Goal: Task Accomplishment & Management: Use online tool/utility

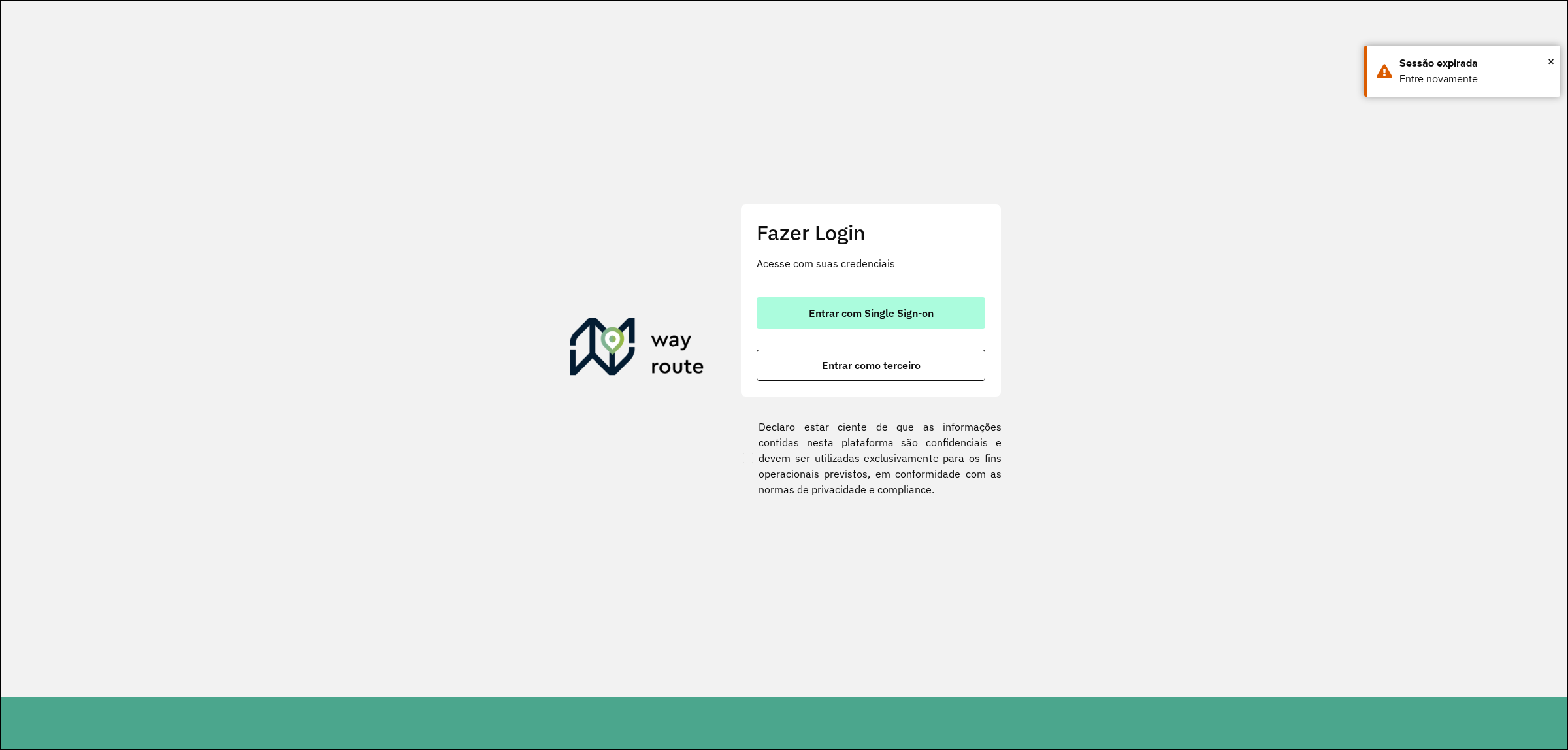
click at [949, 322] on button "Entrar com Single Sign-on" at bounding box center [871, 313] width 229 height 31
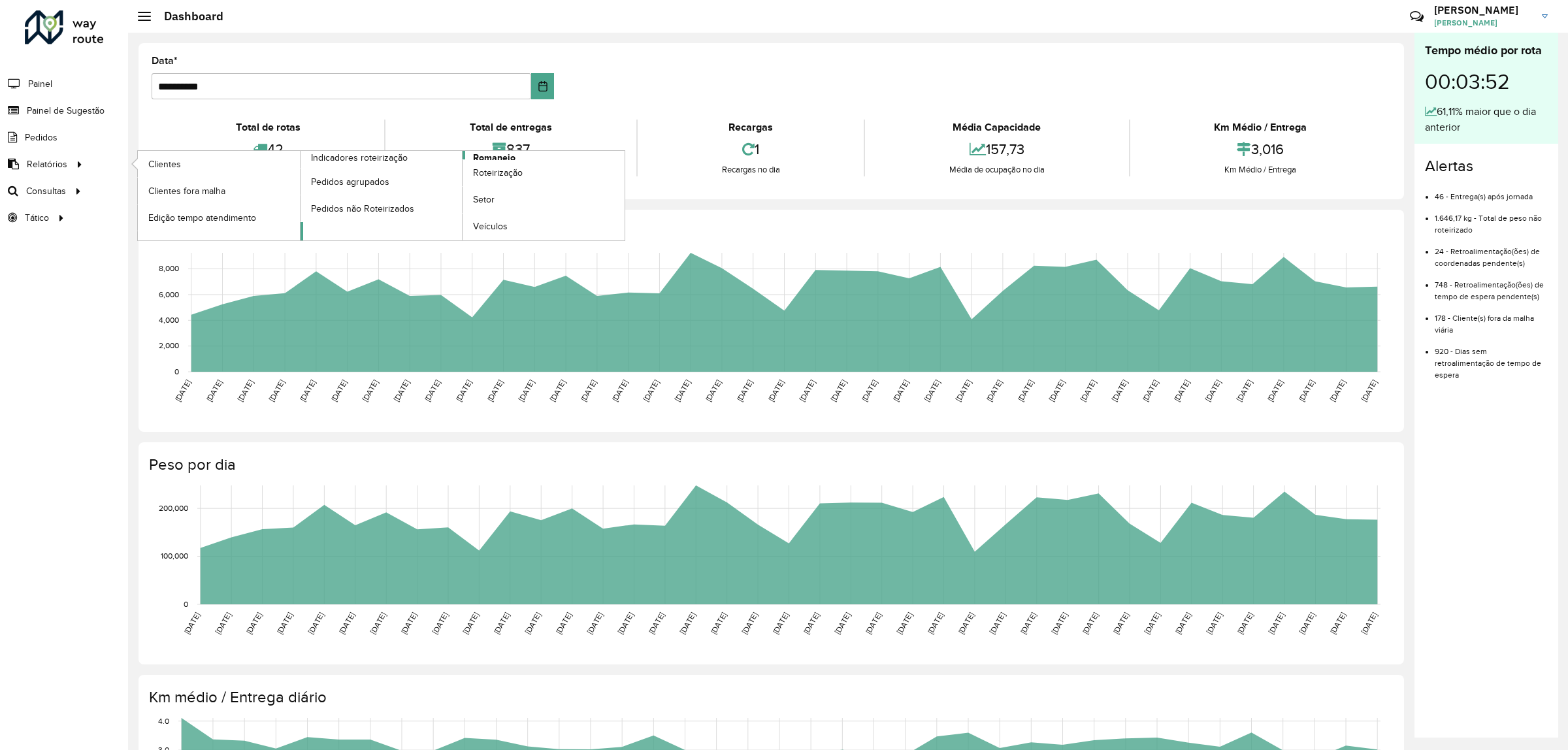
click at [498, 158] on span "Romaneio" at bounding box center [494, 158] width 43 height 14
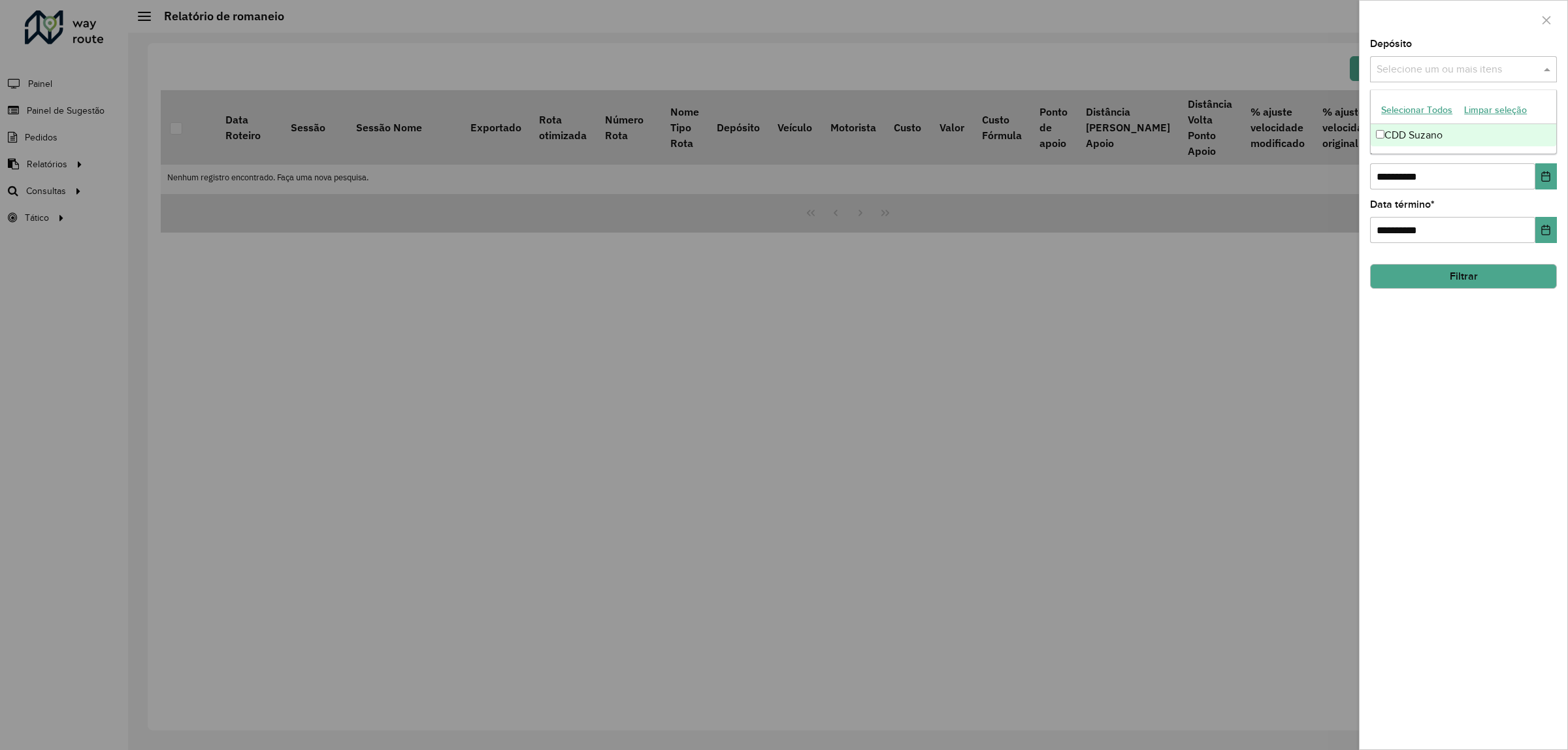
click at [1432, 71] on input "text" at bounding box center [1456, 69] width 167 height 16
click at [1436, 135] on div "CDD Suzano" at bounding box center [1464, 135] width 186 height 22
click at [1538, 174] on button "Choose Date" at bounding box center [1546, 177] width 21 height 26
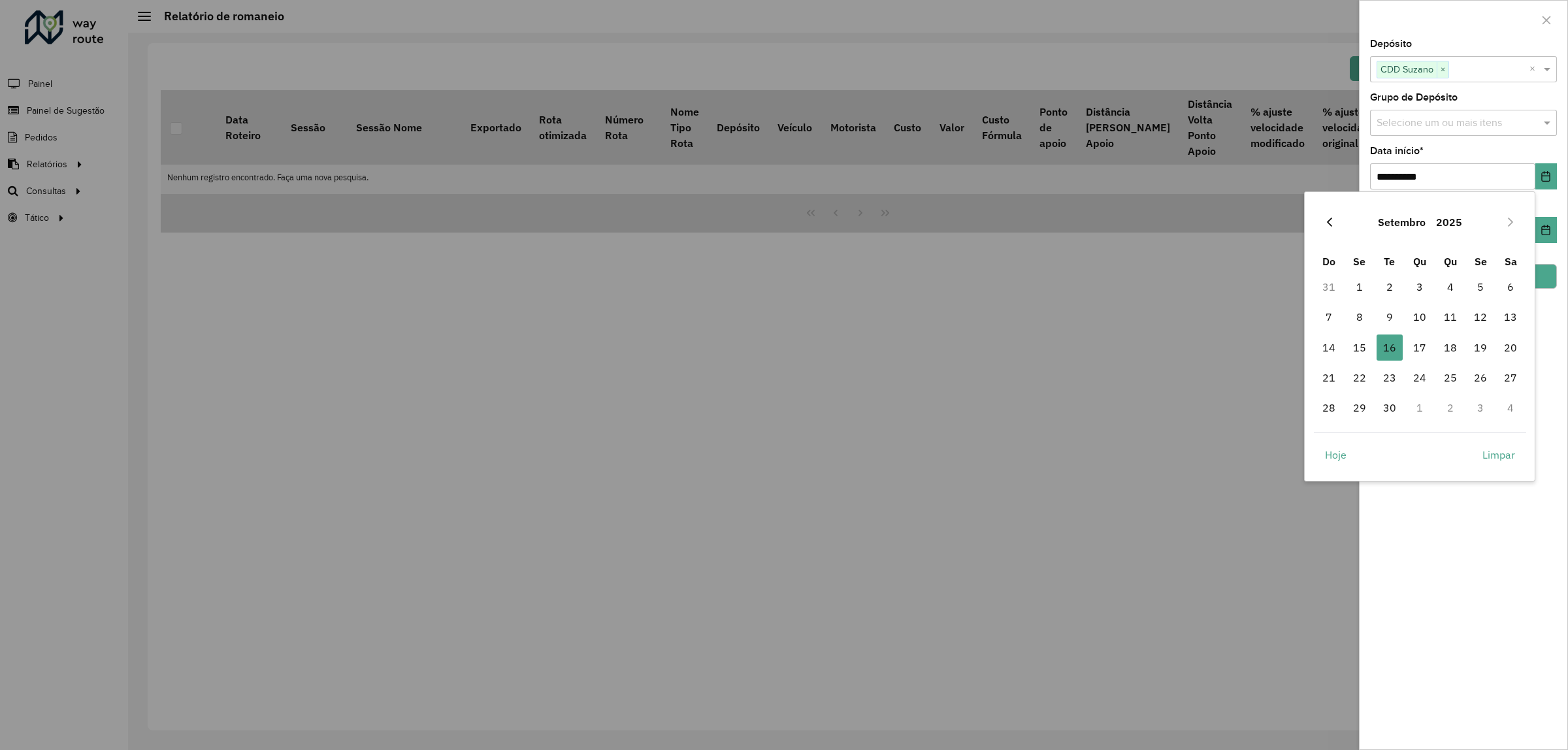
click at [1326, 222] on icon "Previous Month" at bounding box center [1330, 222] width 11 height 11
click at [1325, 222] on icon "Previous Month" at bounding box center [1330, 222] width 11 height 11
click at [1390, 285] on span "1" at bounding box center [1390, 287] width 26 height 26
type input "**********"
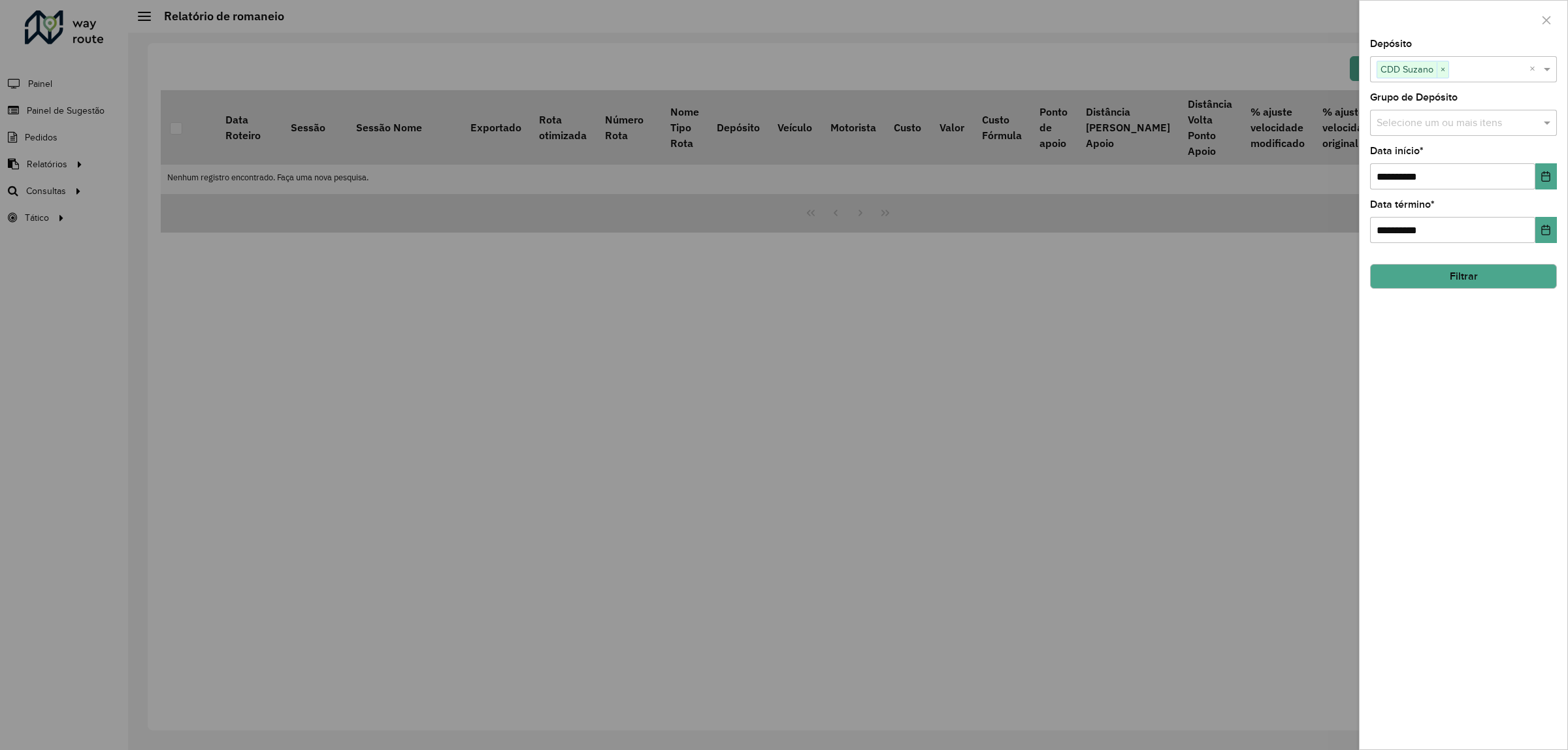
click at [1487, 275] on button "Filtrar" at bounding box center [1463, 276] width 187 height 25
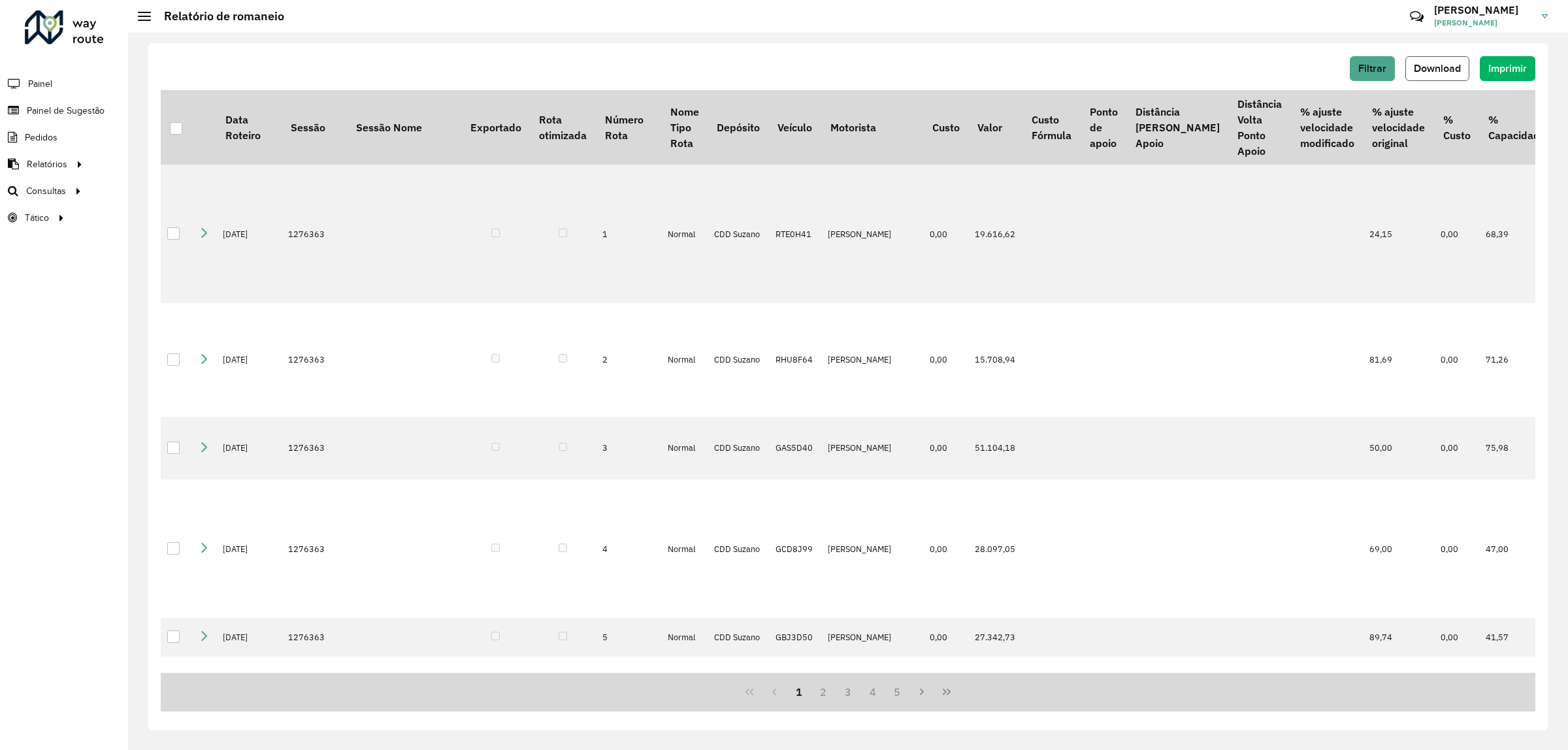
click at [1449, 67] on span "Download" at bounding box center [1436, 68] width 47 height 12
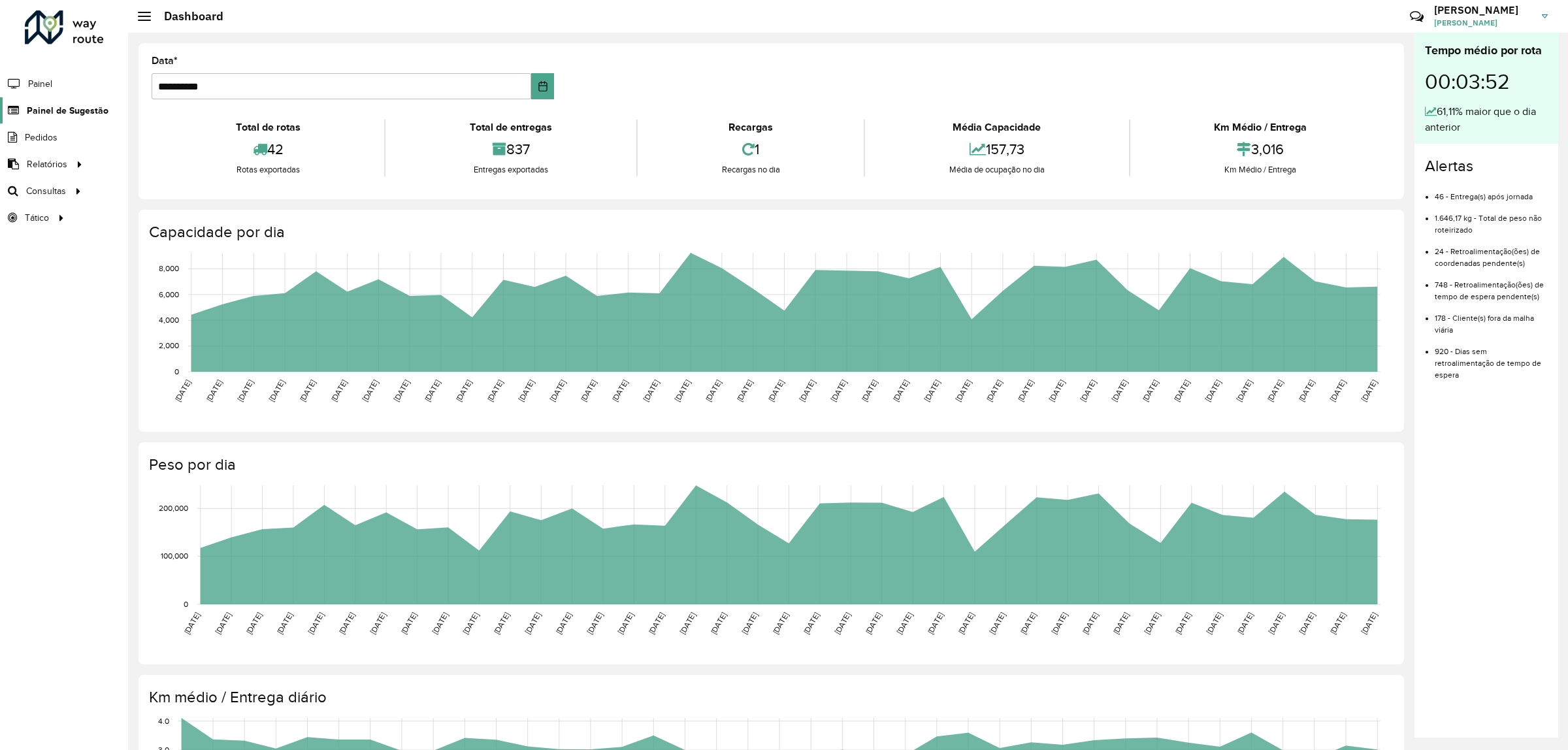
click at [64, 112] on span "Painel de Sugestão" at bounding box center [67, 110] width 81 height 14
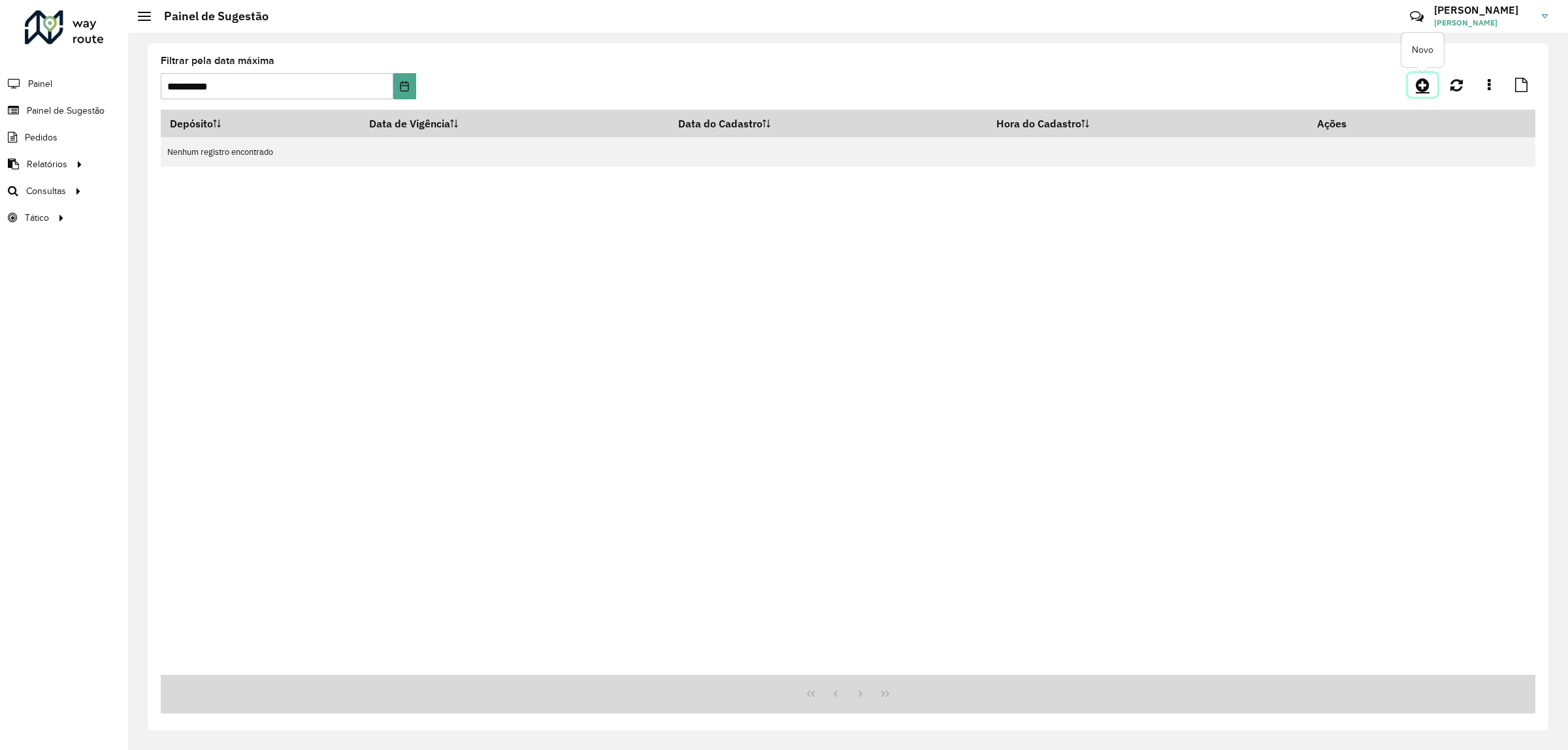
click at [1422, 84] on icon at bounding box center [1422, 85] width 14 height 16
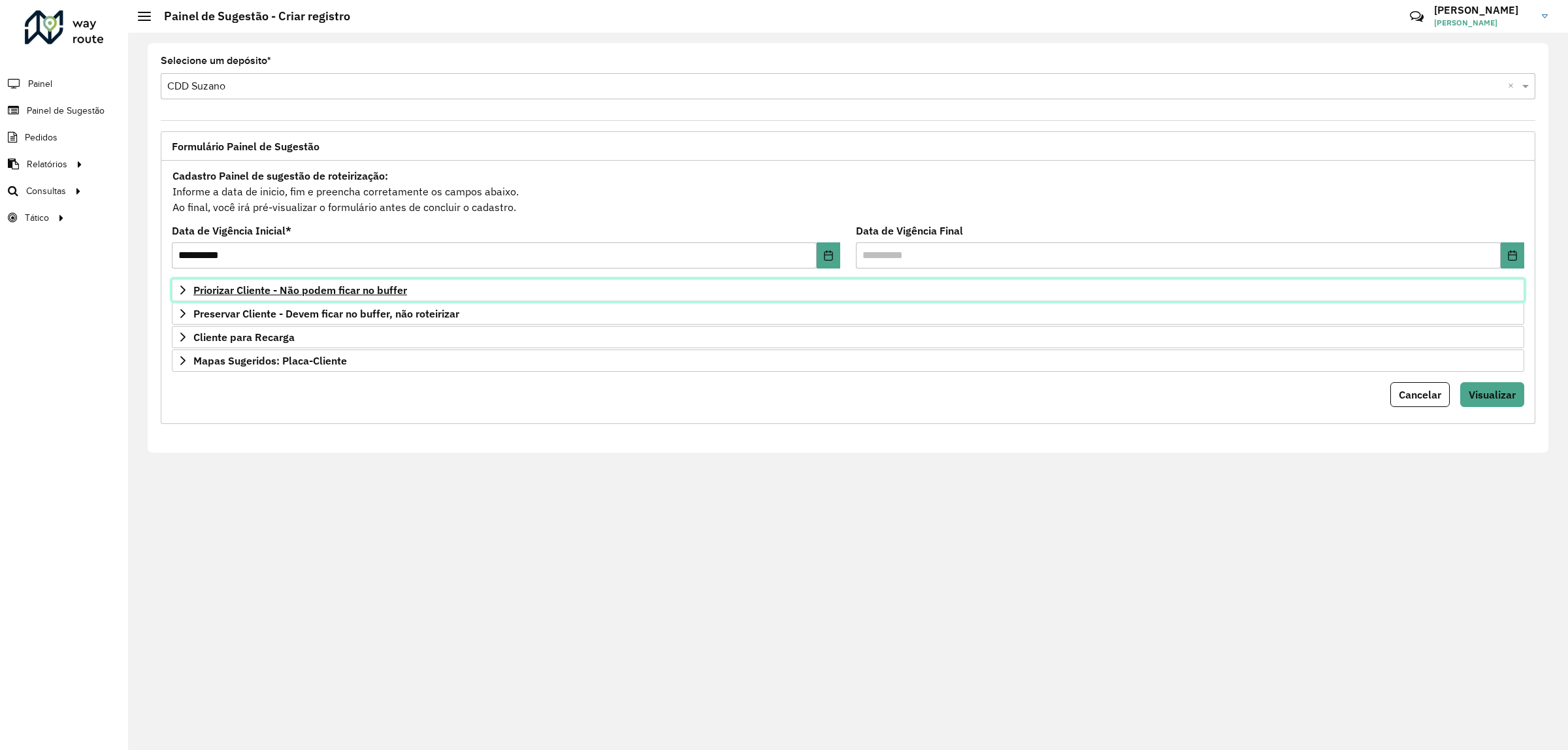
click at [458, 299] on link "Priorizar Cliente - Não podem ficar no buffer" at bounding box center [848, 289] width 1353 height 22
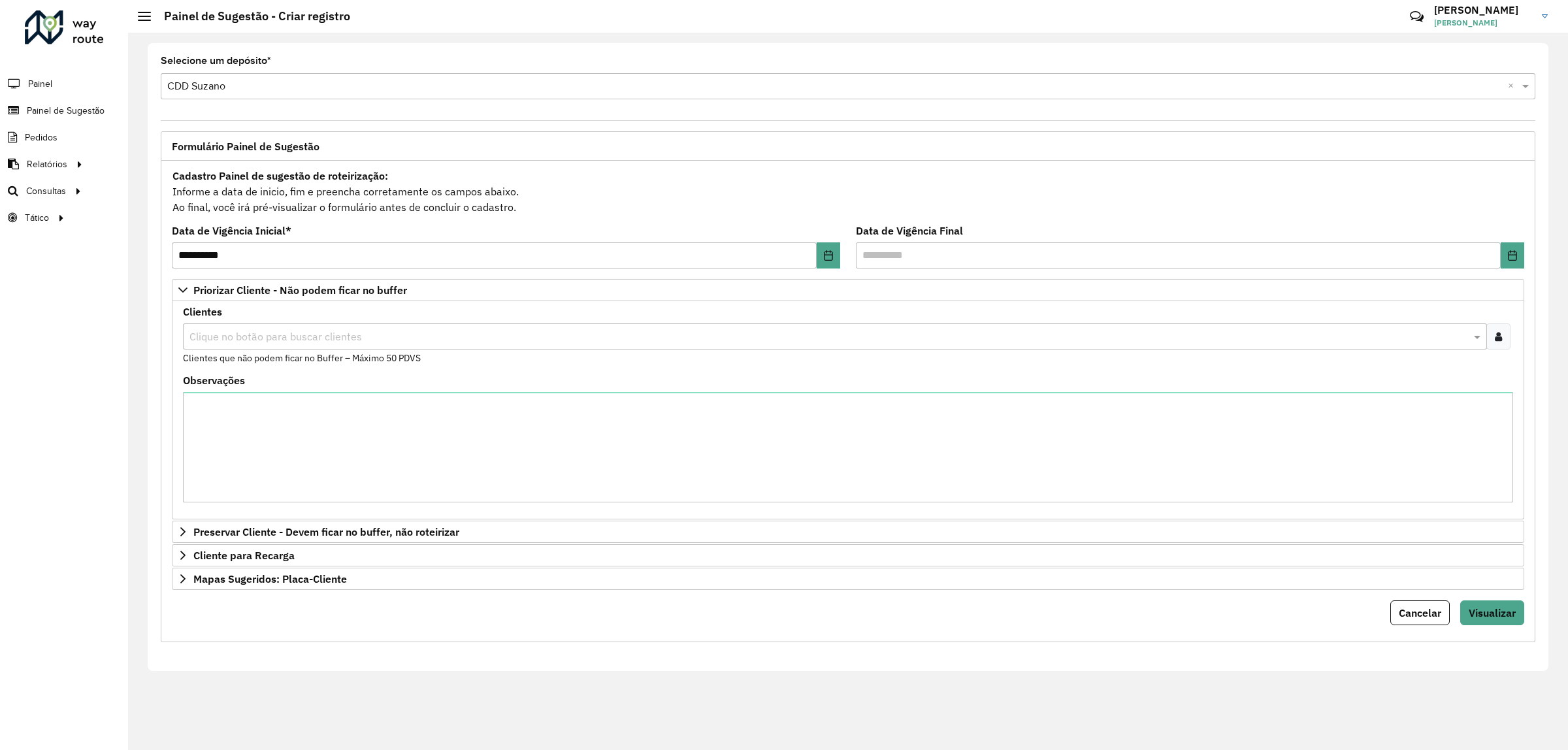
click at [425, 341] on input "text" at bounding box center [828, 336] width 1284 height 16
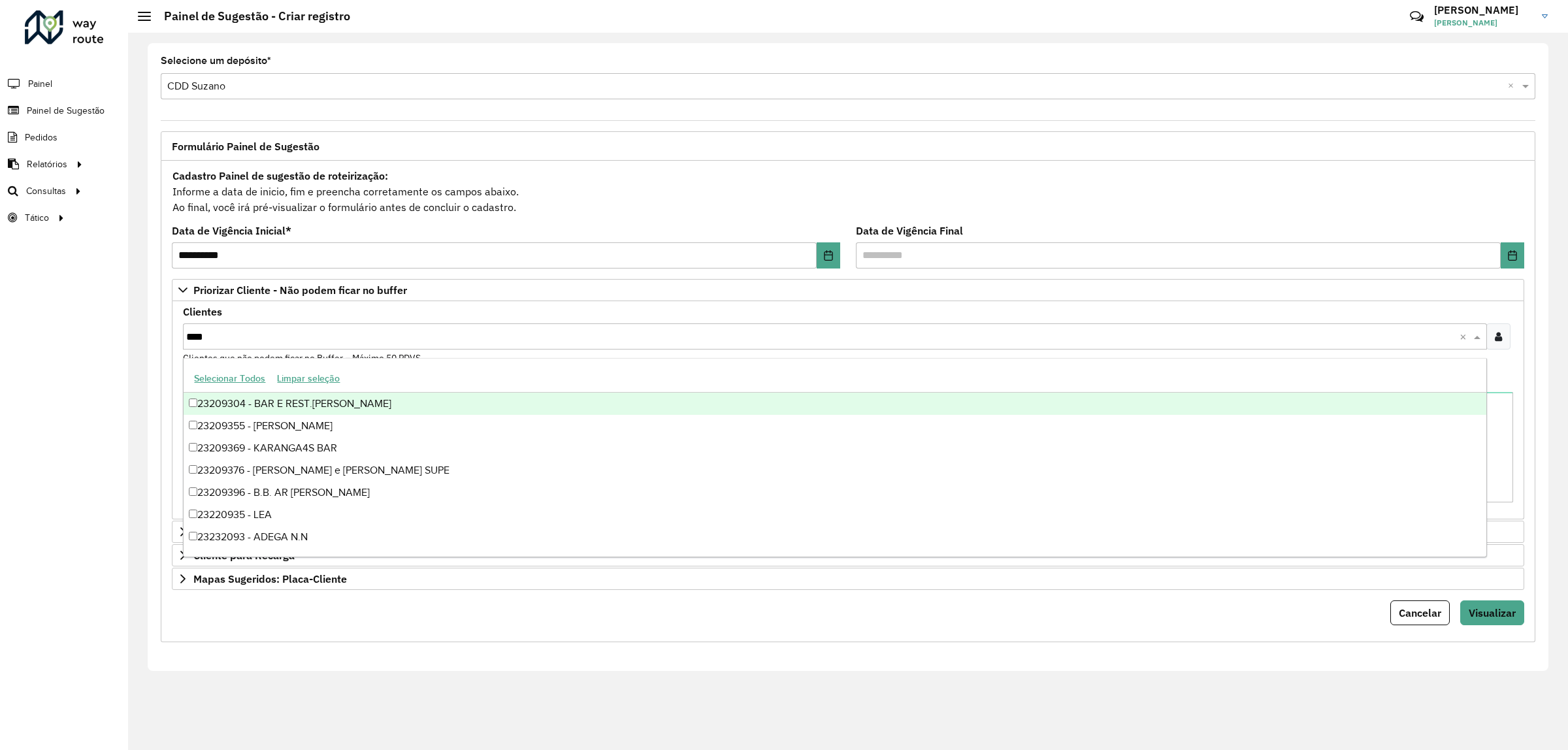
type input "*****"
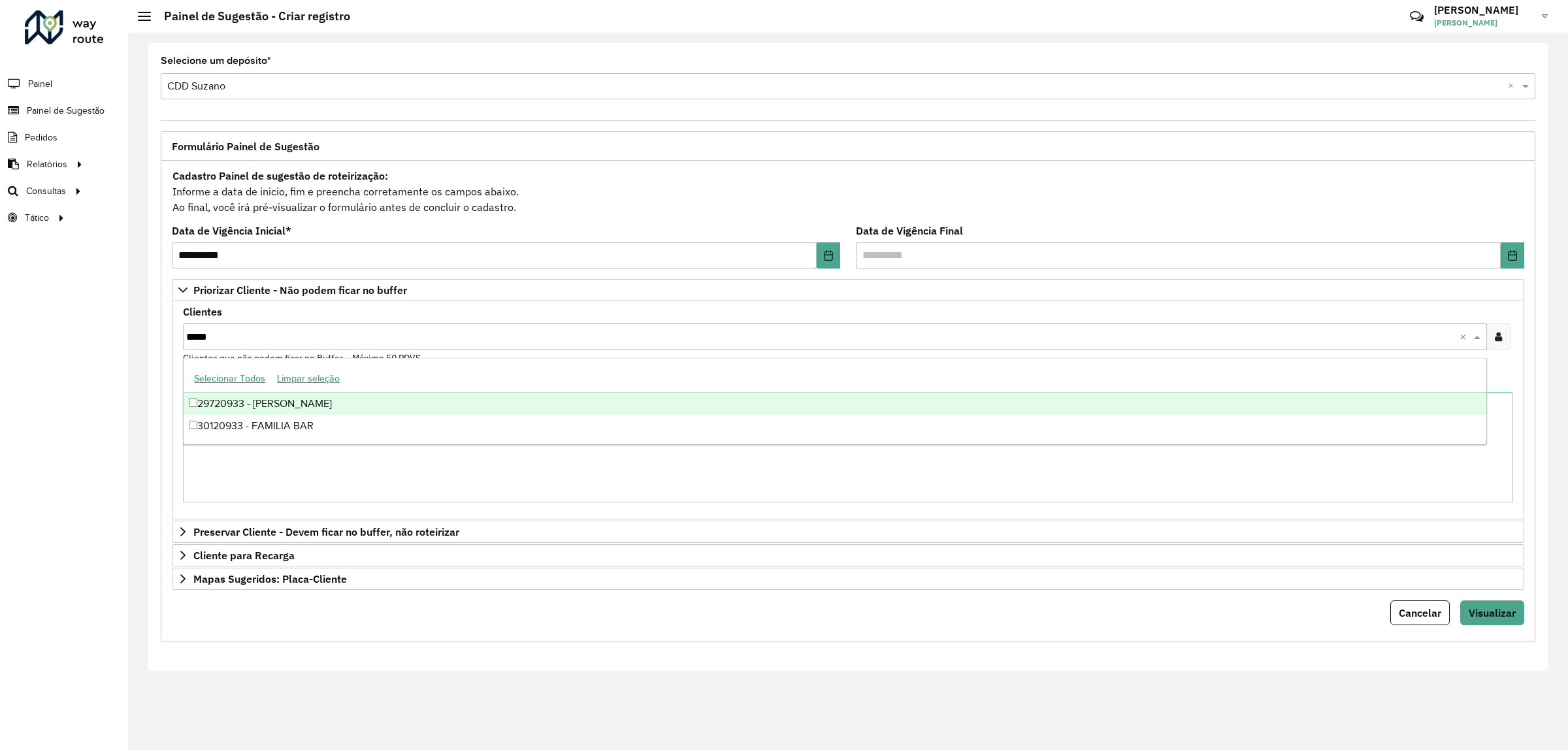
click at [451, 402] on div "29720933 - DIRCEU QUEIROZ CABRA" at bounding box center [835, 404] width 1302 height 22
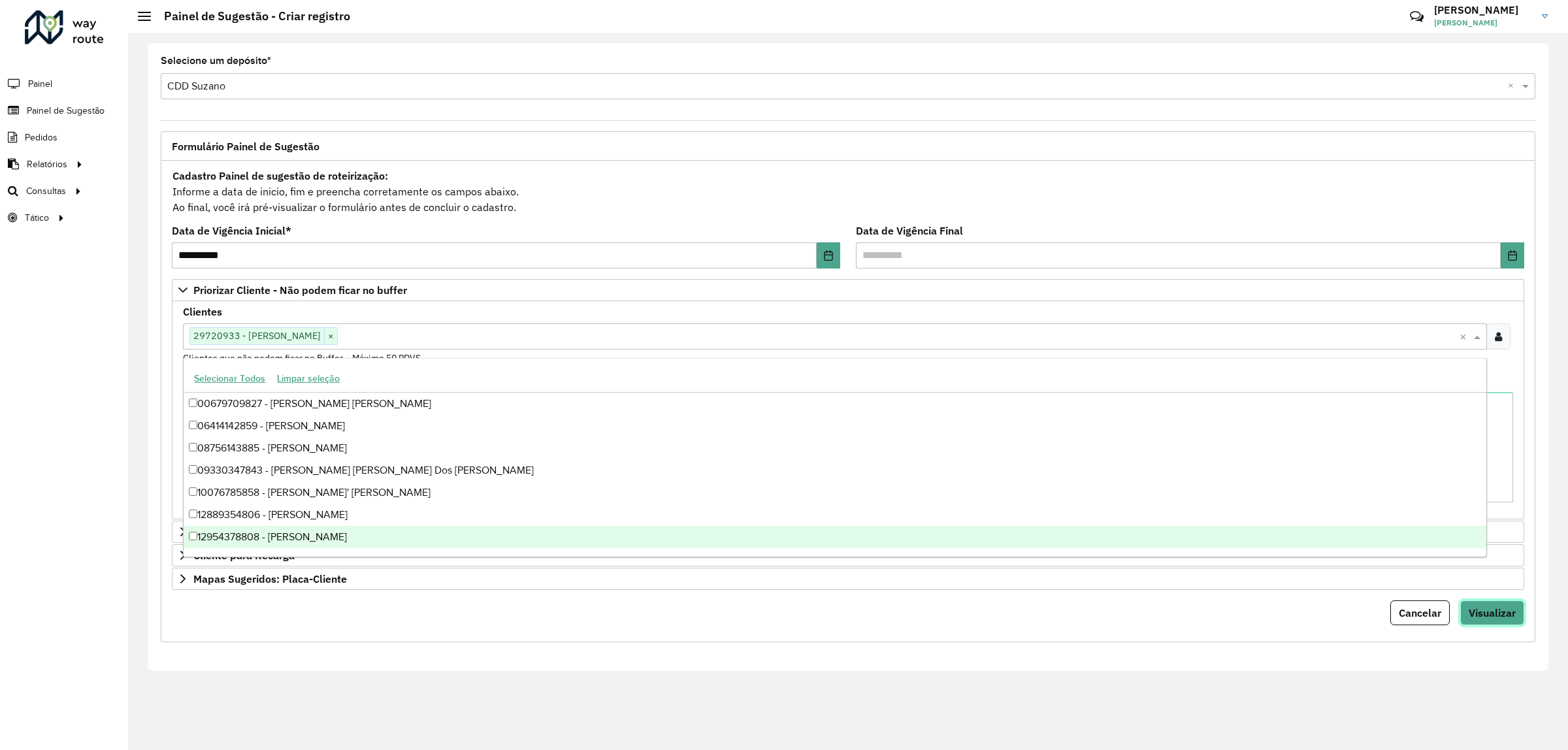
click at [1487, 606] on button "Visualizar" at bounding box center [1492, 613] width 64 height 25
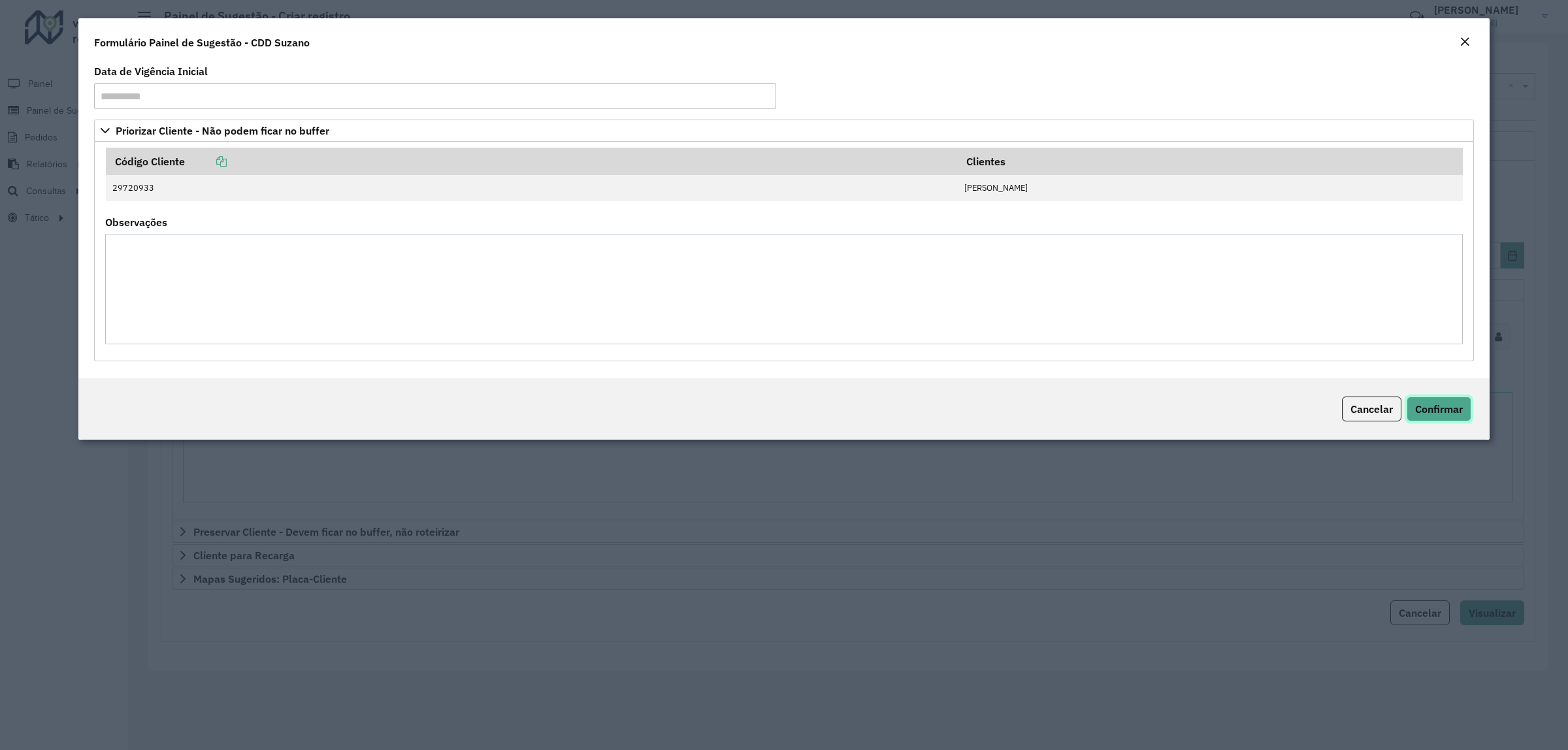
click at [1458, 412] on span "Confirmar" at bounding box center [1439, 409] width 48 height 13
